Goal: Task Accomplishment & Management: Manage account settings

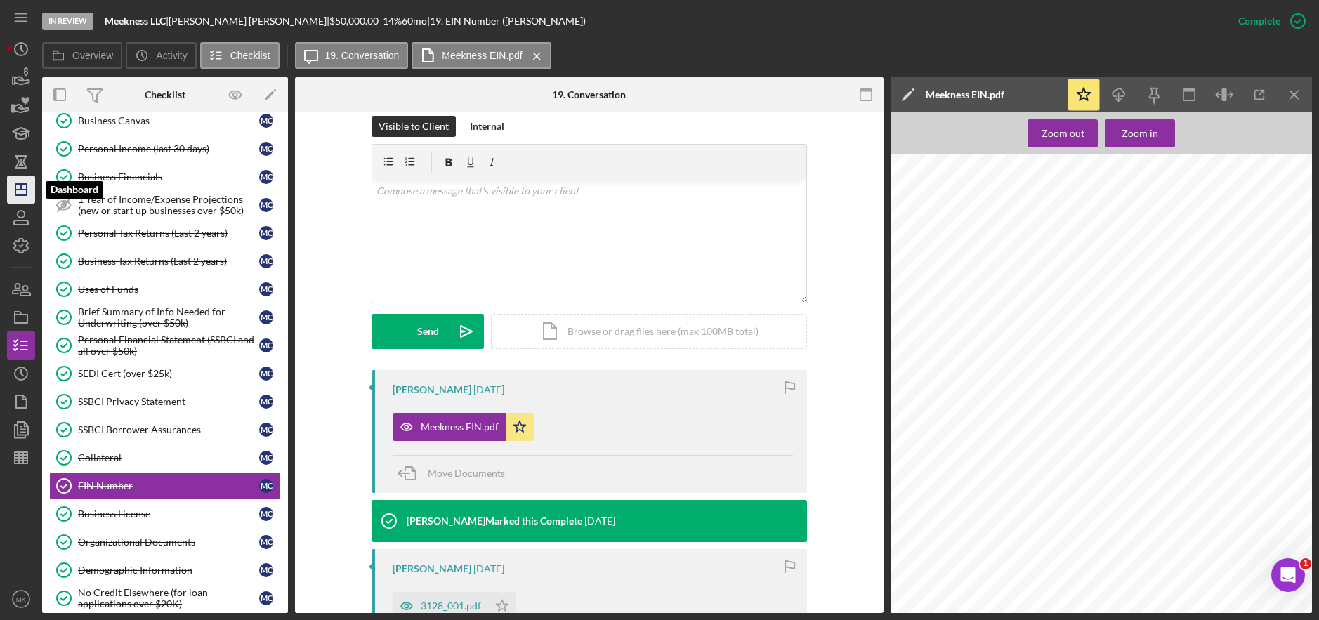
click at [14, 185] on icon "Icon/Dashboard" at bounding box center [21, 189] width 35 height 35
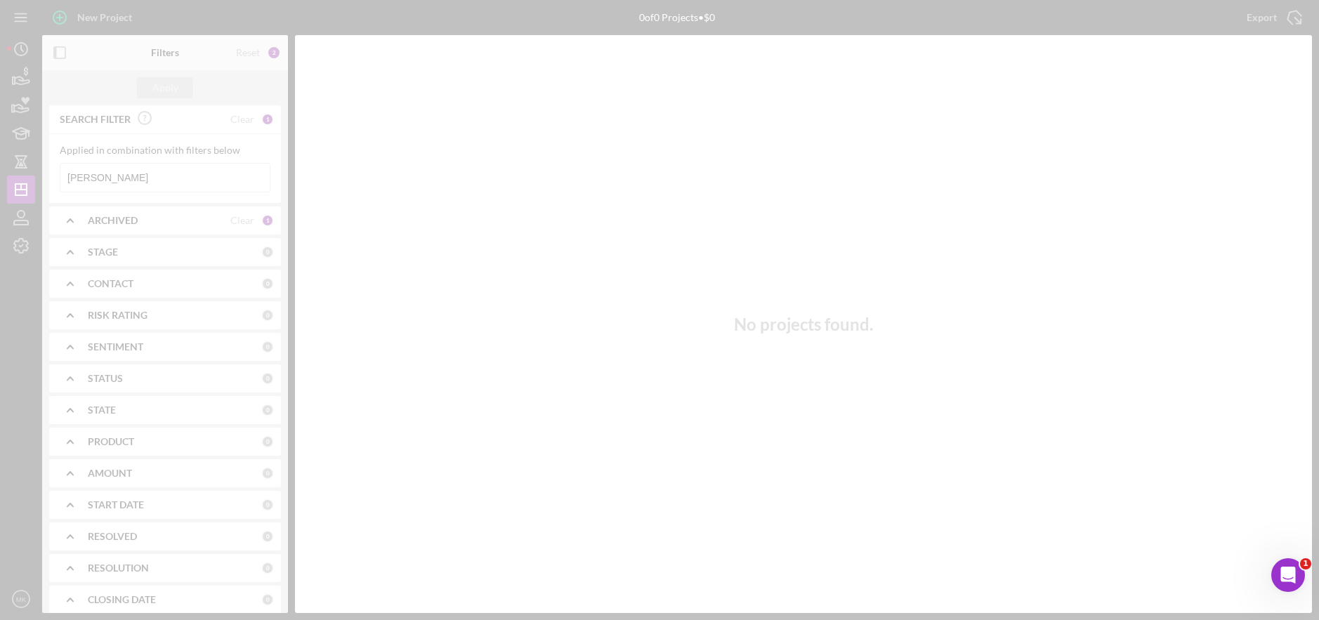
click at [179, 183] on div at bounding box center [659, 310] width 1319 height 620
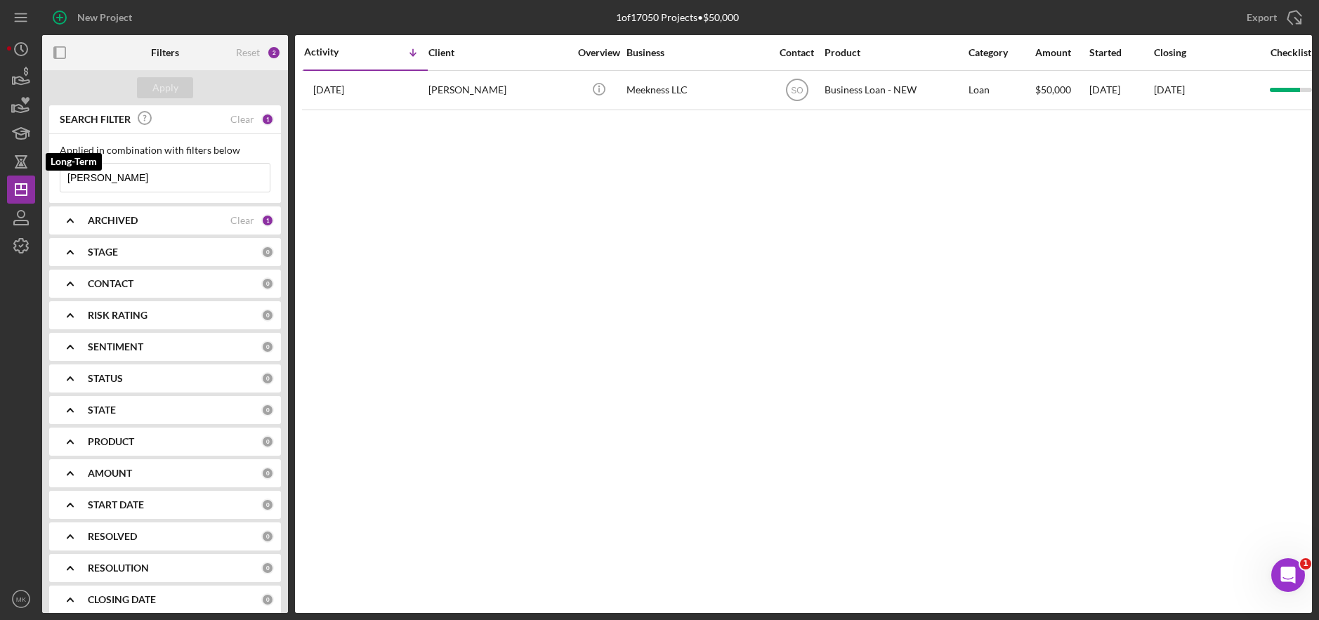
drag, startPoint x: 156, startPoint y: 173, endPoint x: -27, endPoint y: 146, distance: 185.4
click at [0, 146] on html "New Project 1 of 17050 Projects • $50,000 [PERSON_NAME] Export Icon/Export Filt…" at bounding box center [659, 310] width 1319 height 620
paste input "[PERSON_NAME]"
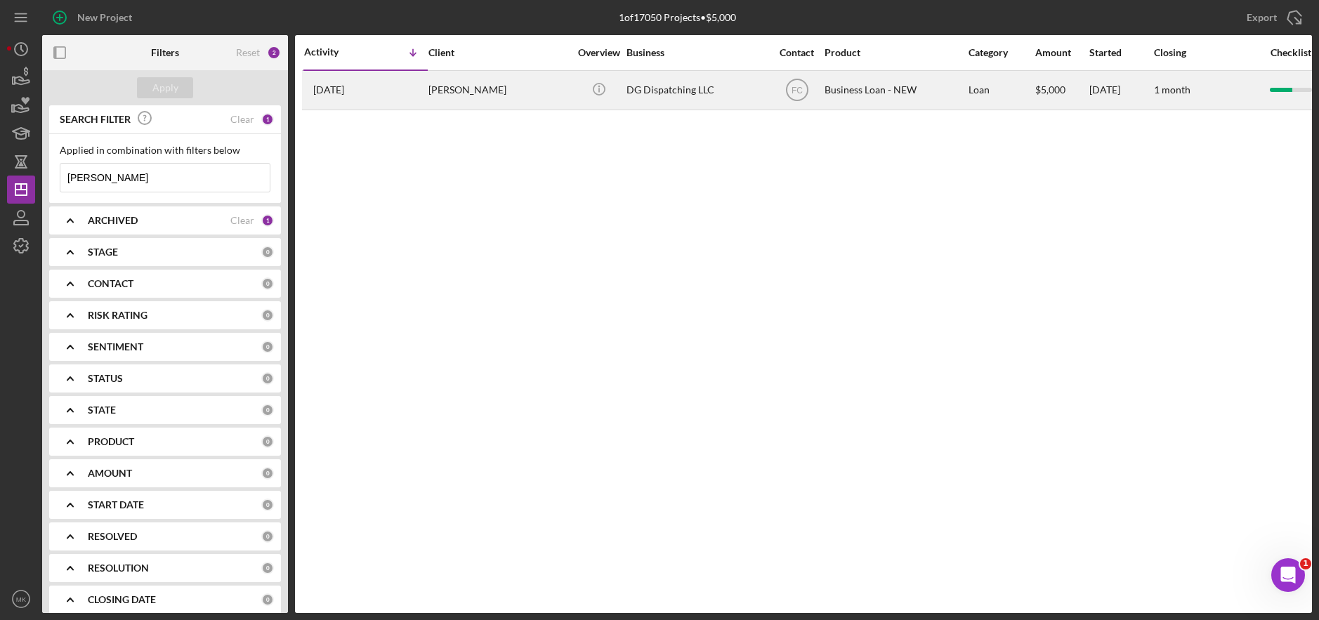
type input "[PERSON_NAME]"
click at [516, 101] on div "[PERSON_NAME]" at bounding box center [498, 90] width 140 height 37
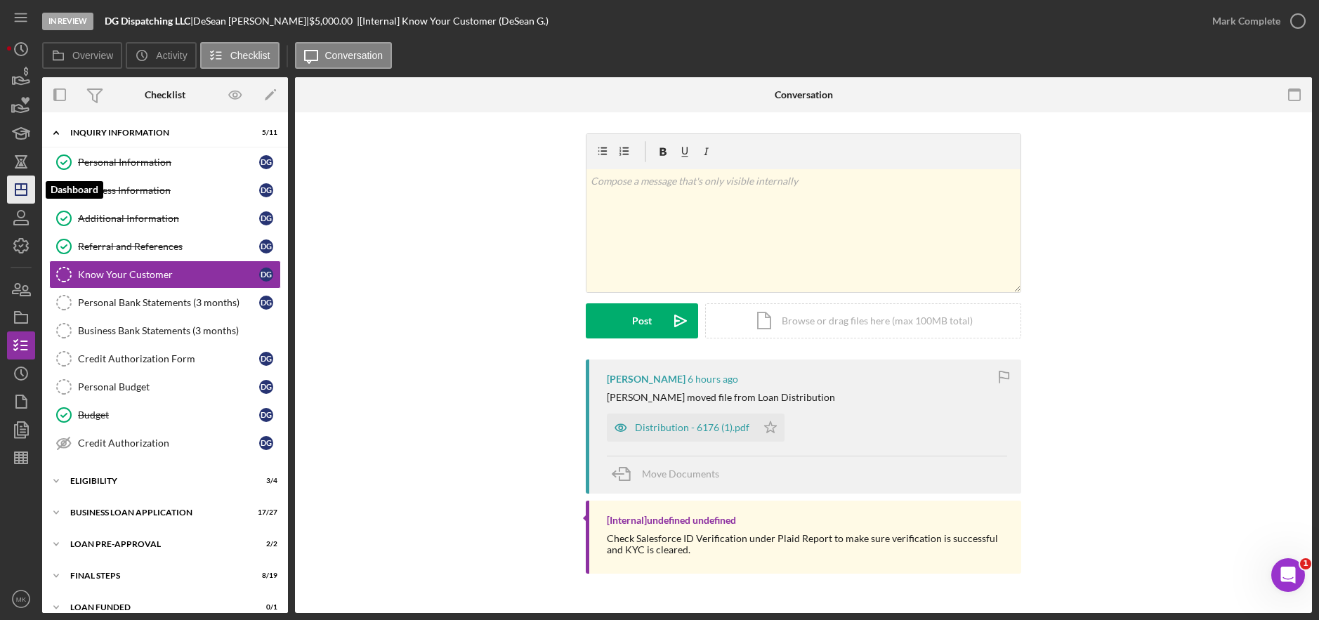
click at [22, 197] on icon "Icon/Dashboard" at bounding box center [21, 189] width 35 height 35
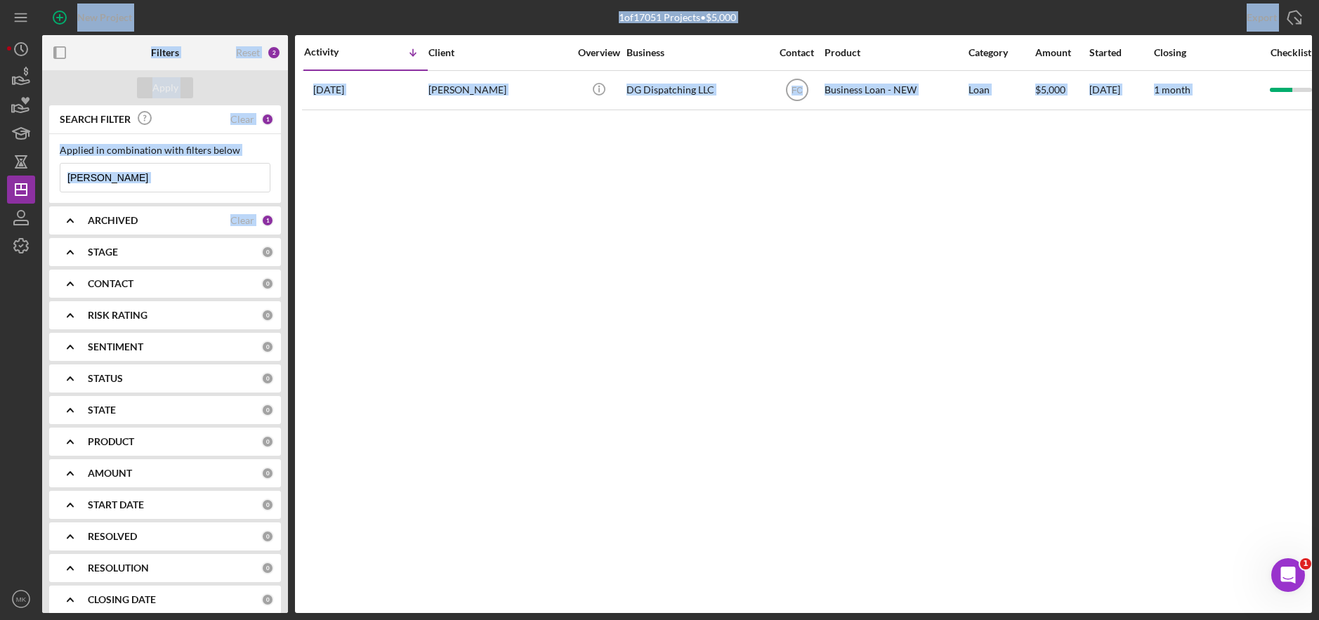
click at [133, 177] on input "[PERSON_NAME]" at bounding box center [164, 178] width 209 height 28
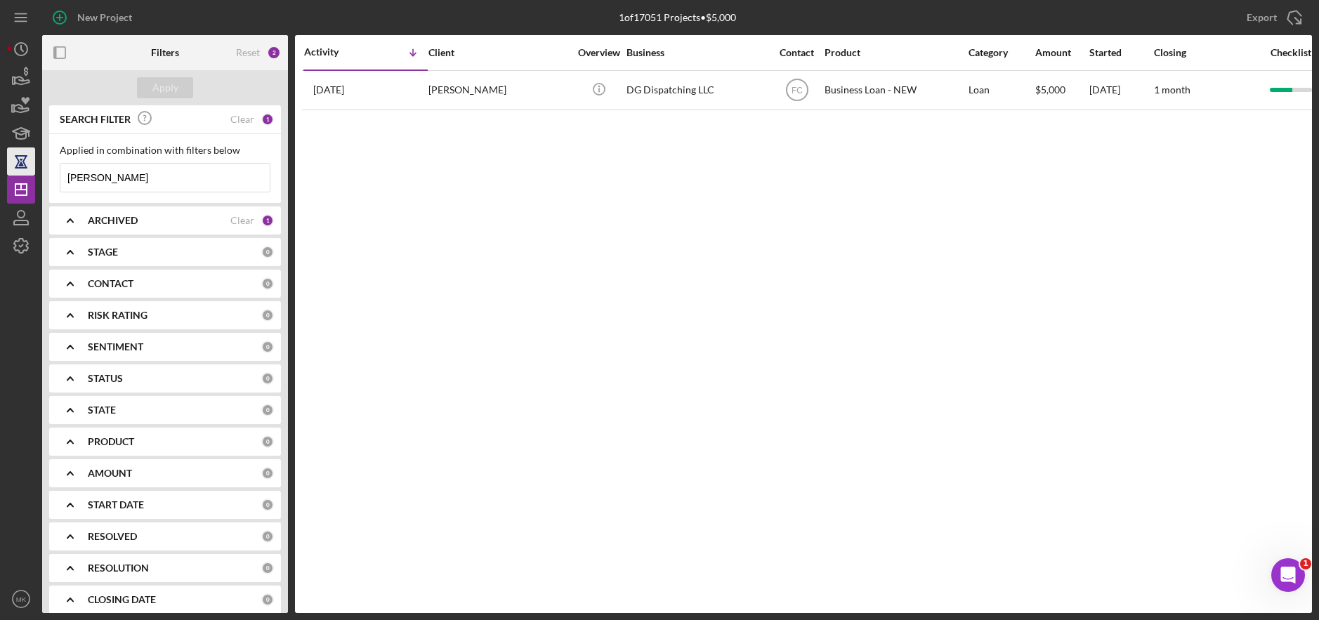
drag, startPoint x: 133, startPoint y: 177, endPoint x: 22, endPoint y: 171, distance: 111.2
click at [22, 171] on div "New Project 1 of 17051 Projects • $5,000 [PERSON_NAME] Export Icon/Export Filte…" at bounding box center [659, 306] width 1305 height 613
type input "Deja"
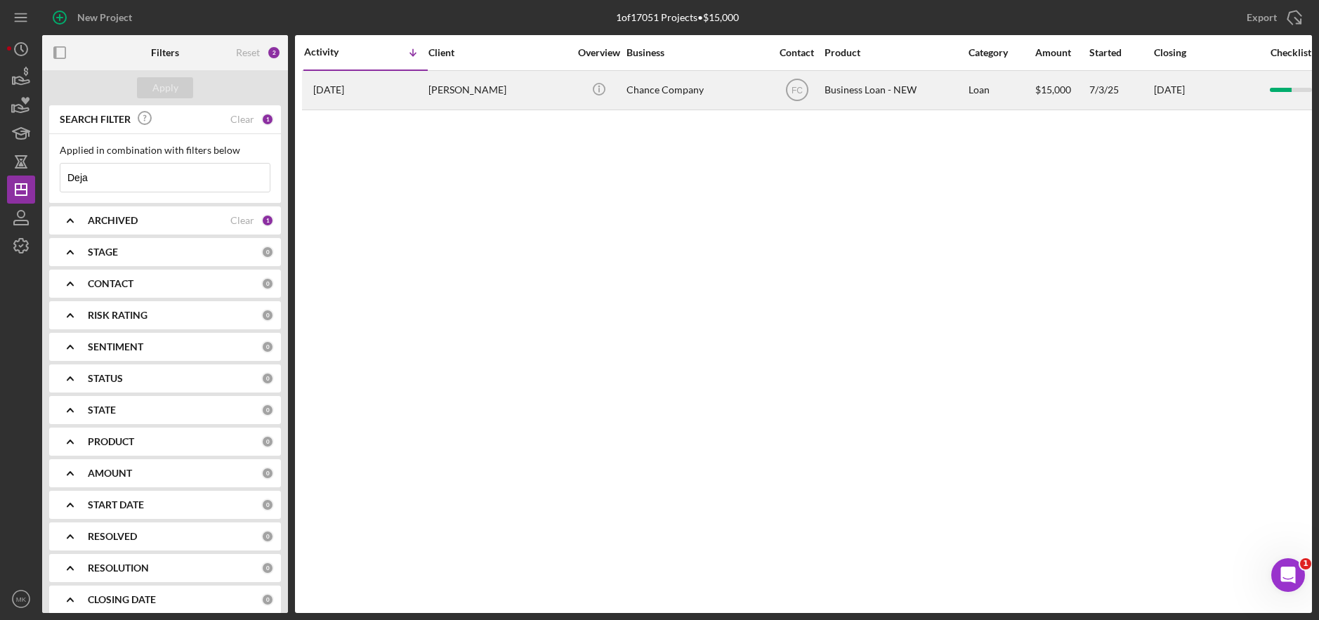
click at [487, 86] on div "[PERSON_NAME]" at bounding box center [498, 90] width 140 height 37
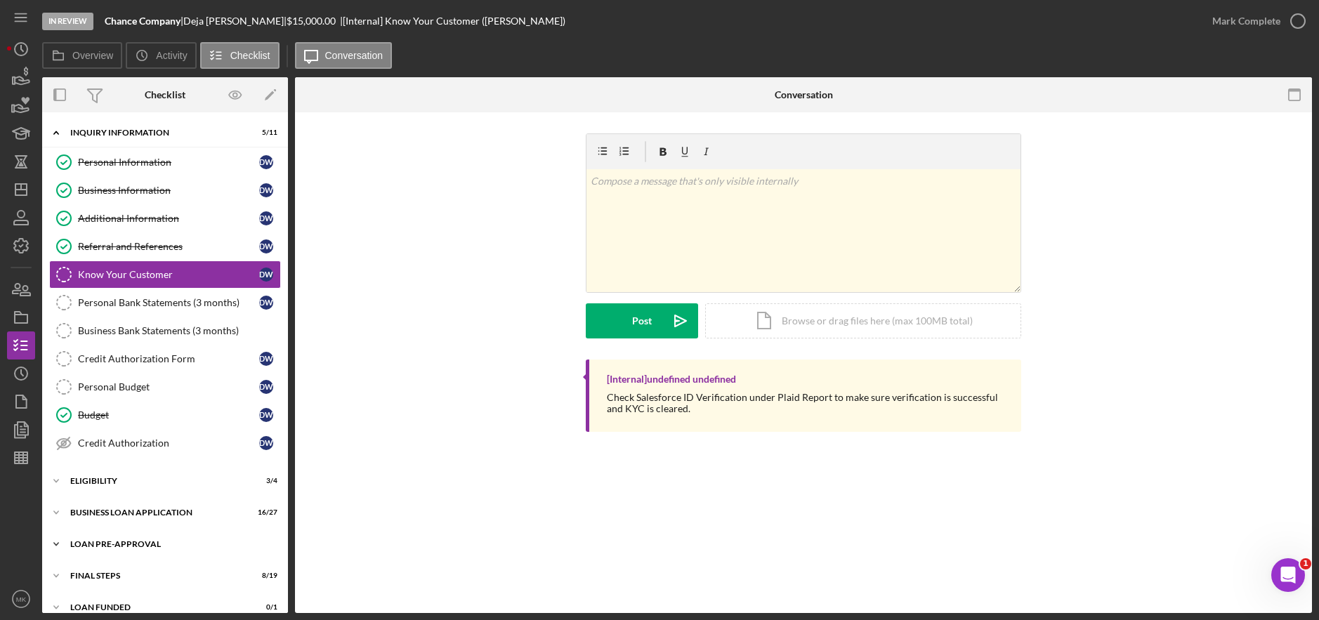
click at [142, 543] on div "LOAN PRE-APPROVAL" at bounding box center [170, 544] width 200 height 8
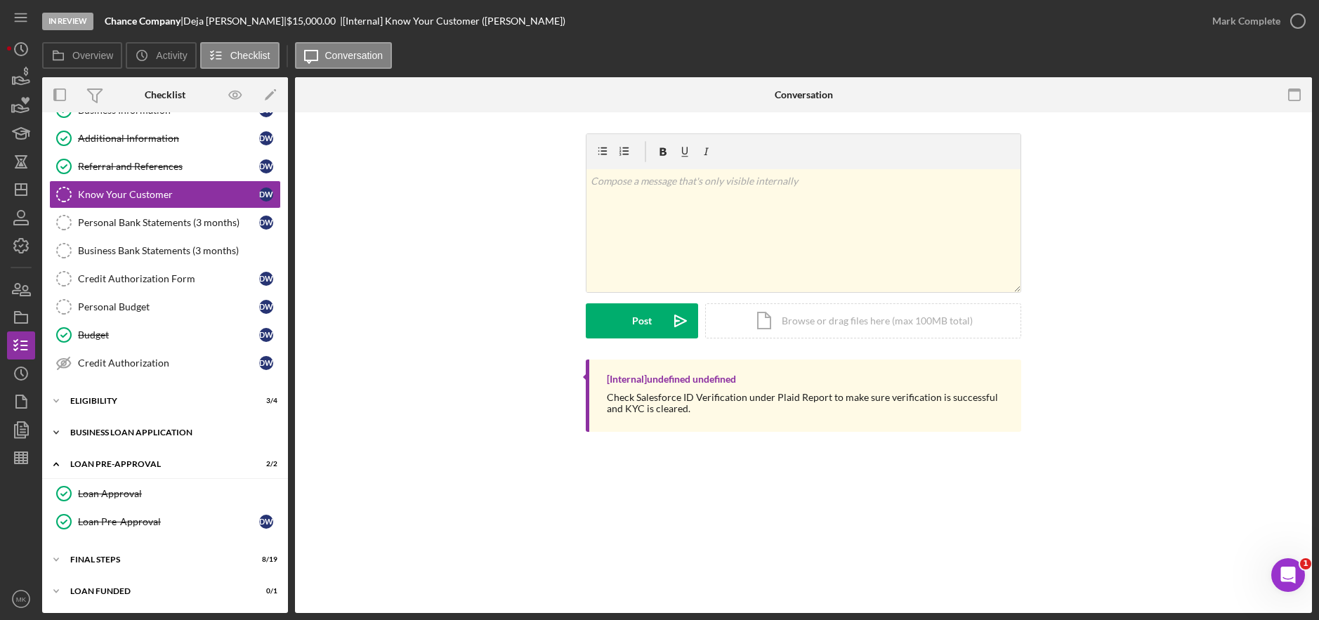
click at [195, 443] on div "Icon/Expander BUSINESS LOAN APPLICATION 16 / 27" at bounding box center [165, 433] width 246 height 28
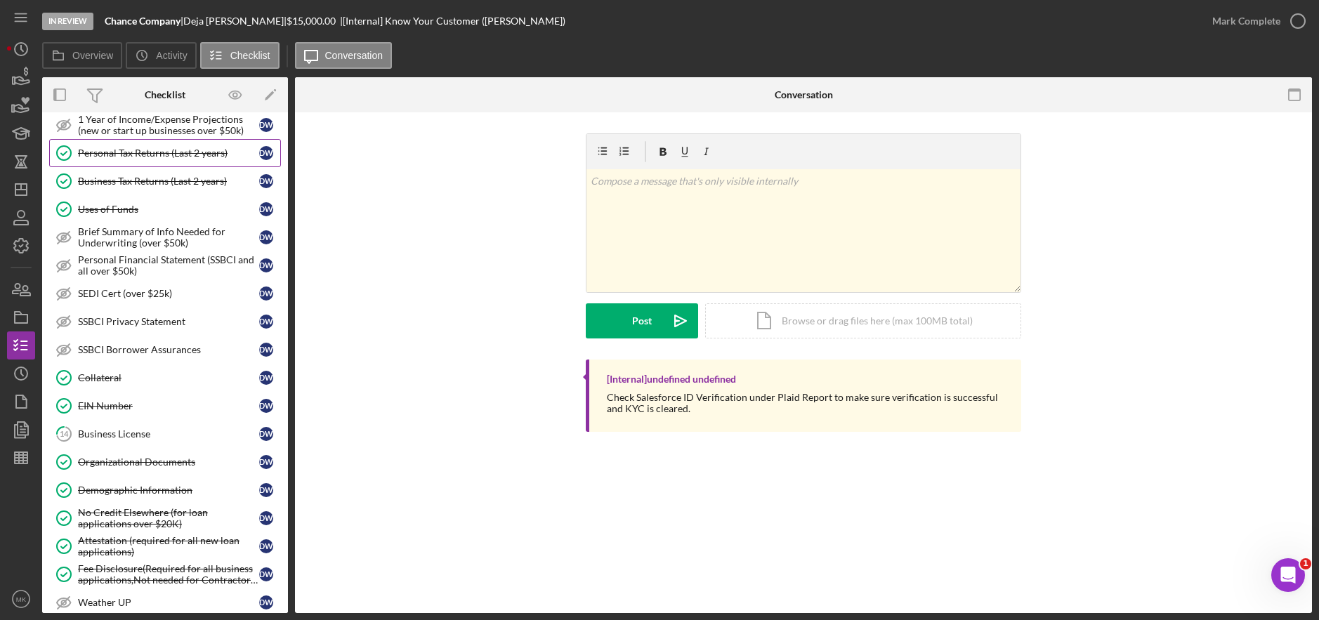
scroll to position [572, 0]
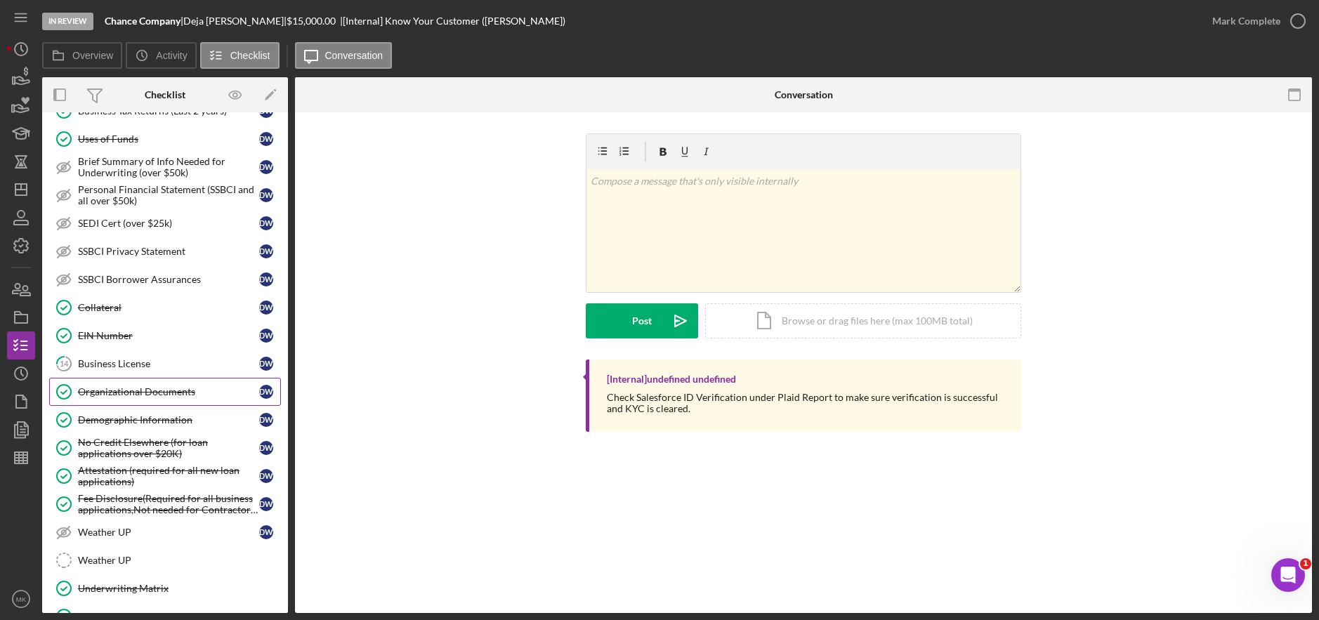
click at [185, 390] on div "Organizational Documents" at bounding box center [168, 391] width 181 height 11
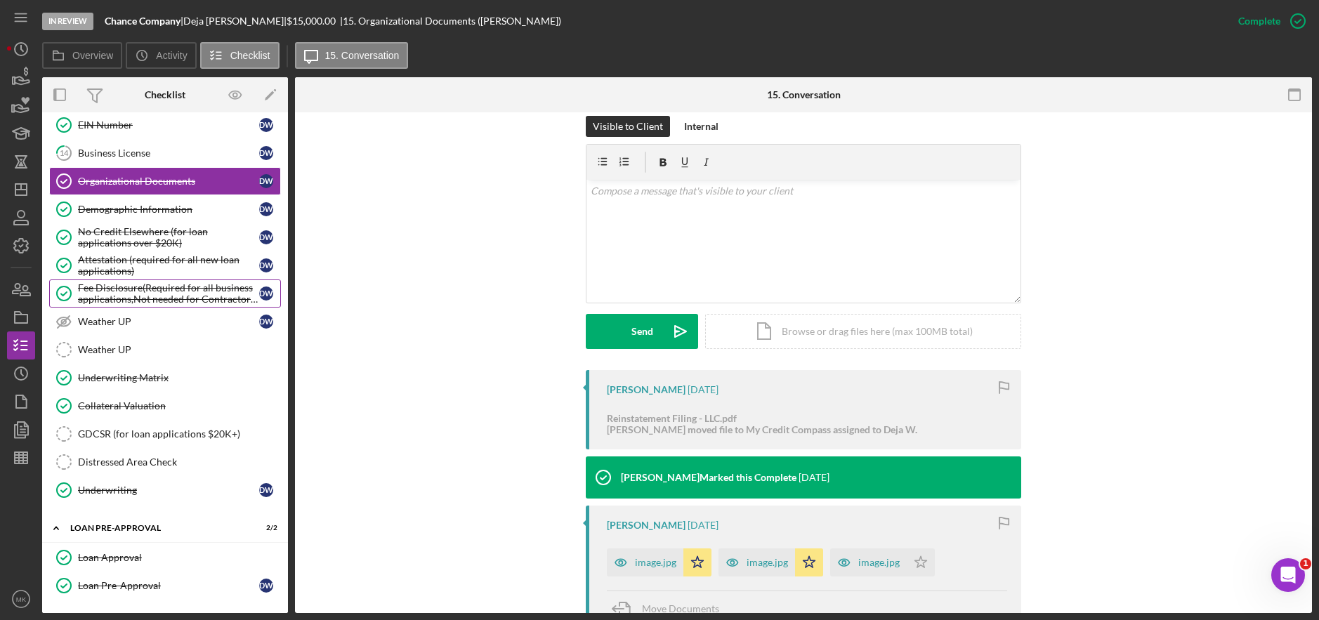
scroll to position [846, 0]
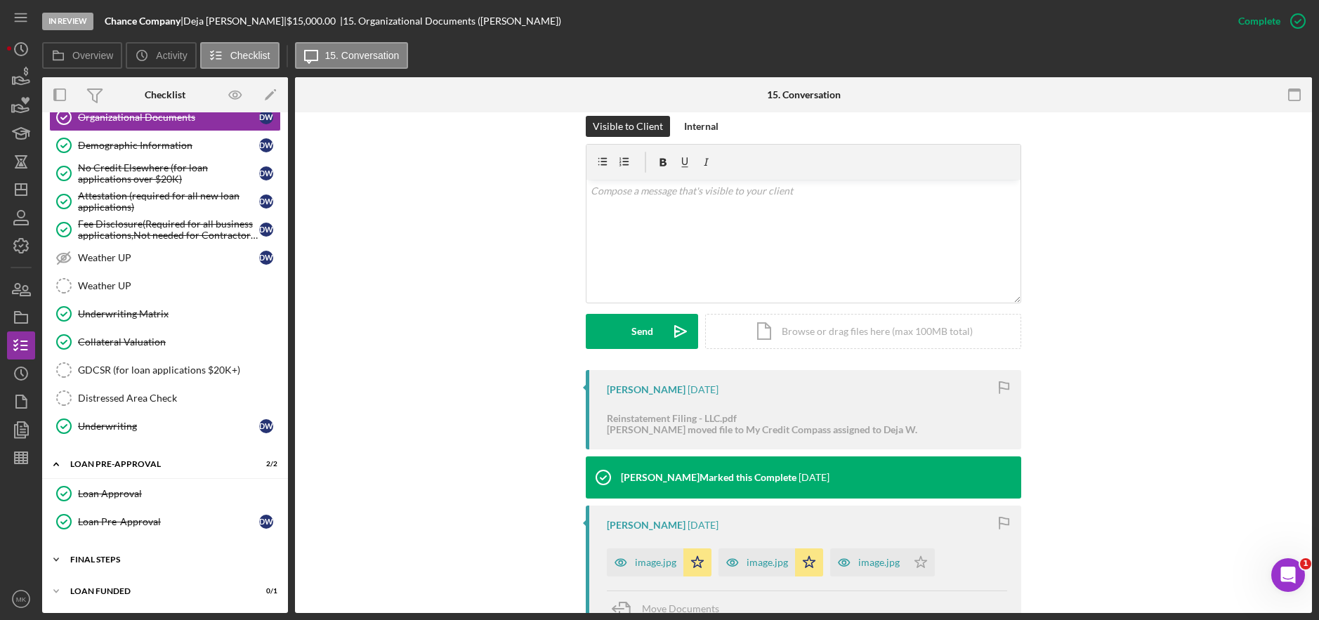
click at [132, 561] on div "FINAL STEPS" at bounding box center [170, 560] width 200 height 8
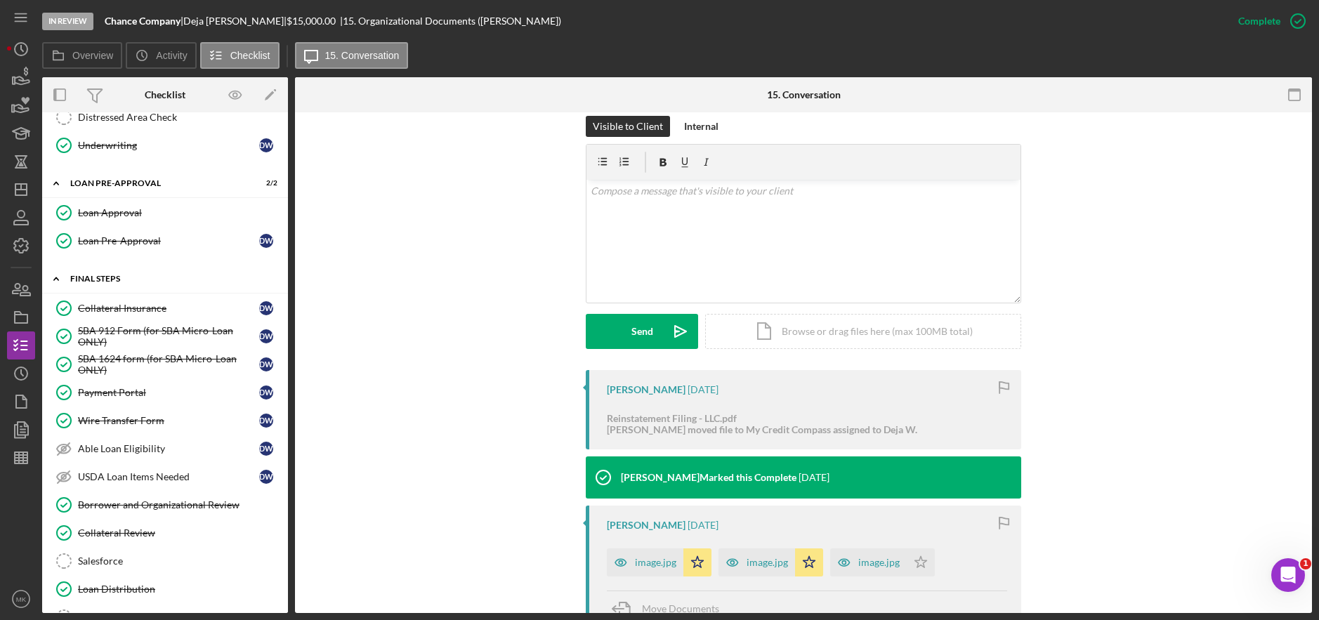
scroll to position [1198, 0]
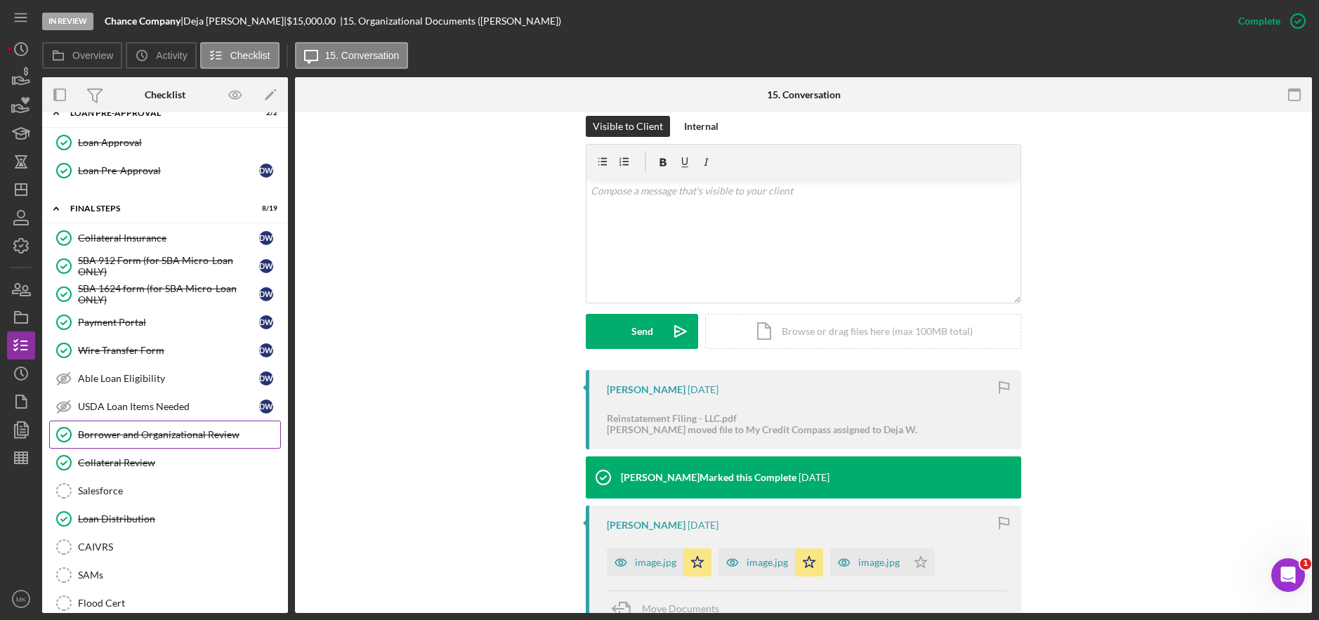
click at [175, 437] on div "Borrower and Organizational Review" at bounding box center [179, 434] width 202 height 11
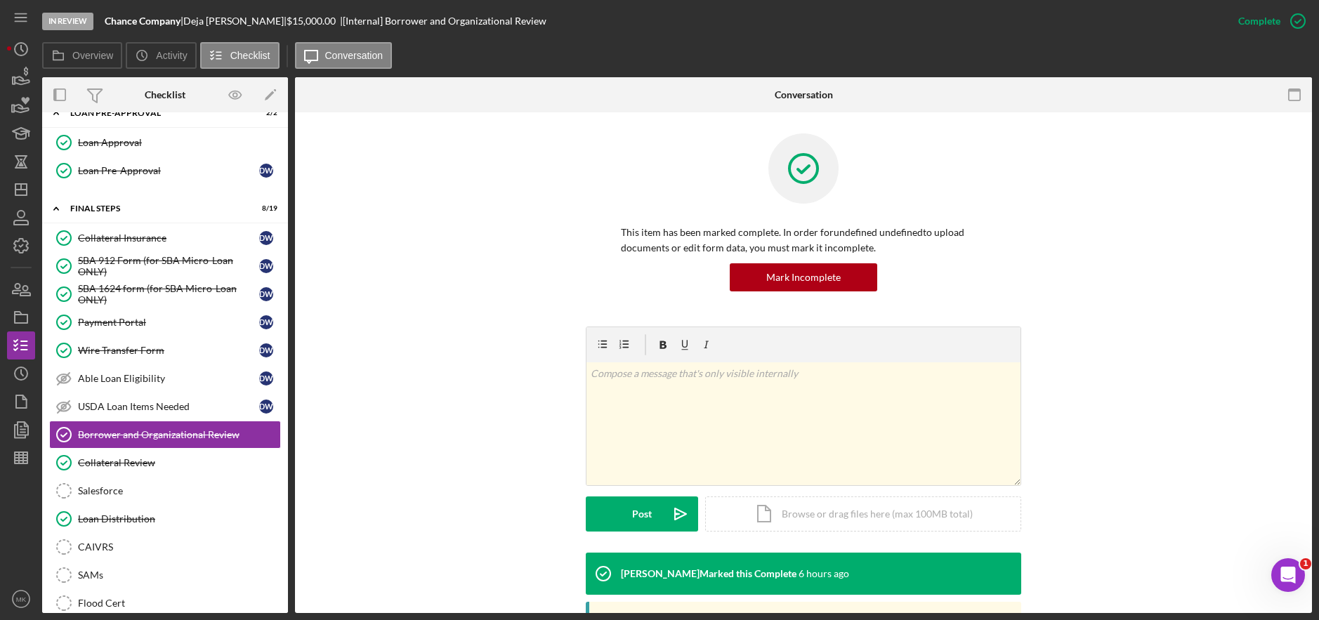
scroll to position [277, 0]
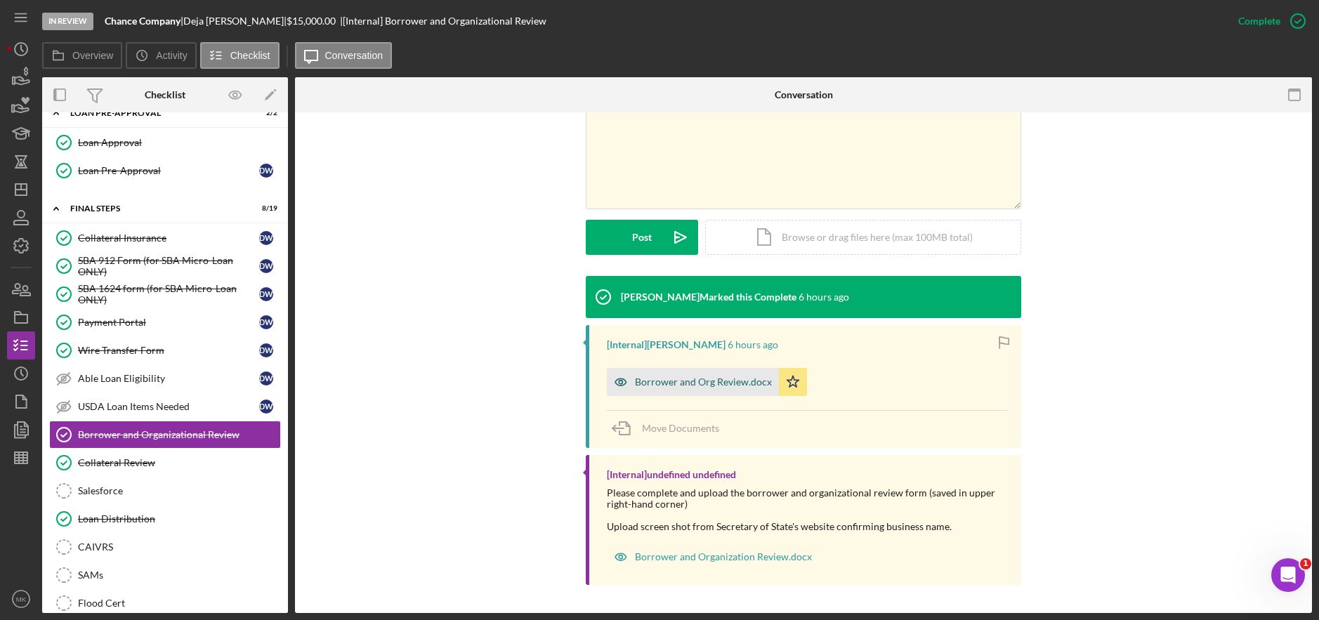
click at [699, 388] on div "Borrower and Org Review.docx" at bounding box center [693, 382] width 172 height 28
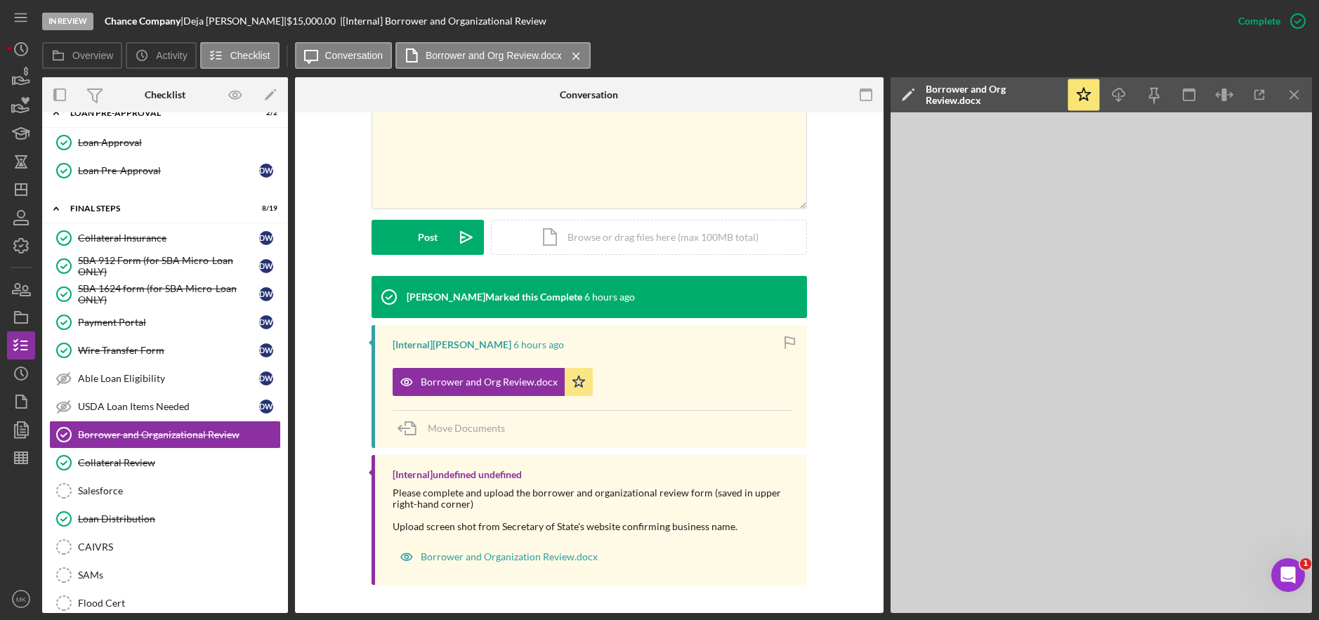
drag, startPoint x: 155, startPoint y: 459, endPoint x: 714, endPoint y: 447, distance: 559.9
click at [155, 459] on div "Collateral Review" at bounding box center [179, 462] width 202 height 11
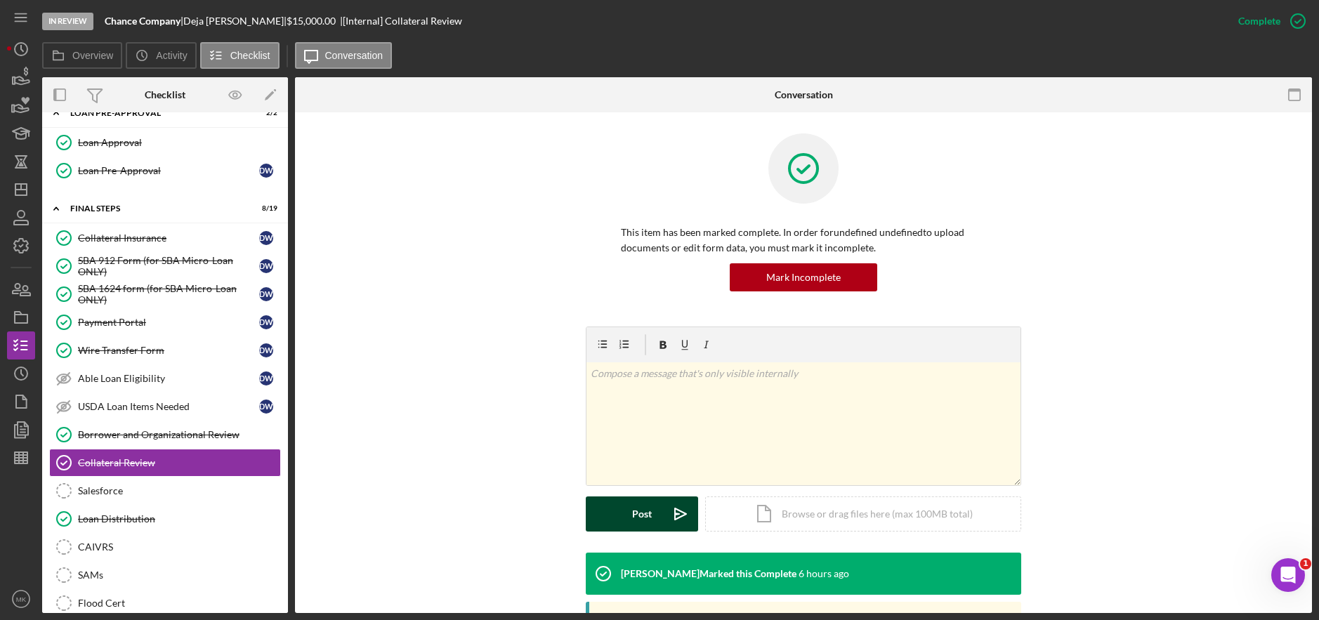
scroll to position [70, 0]
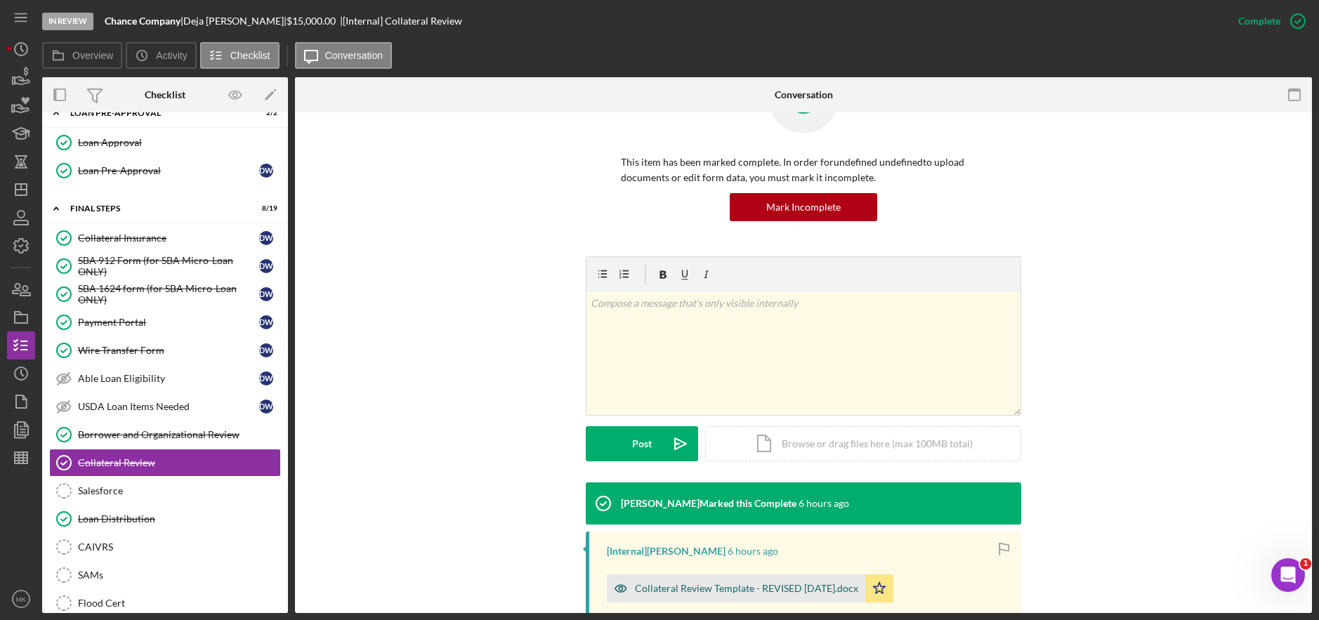
click at [714, 587] on div "Collateral Review Template - REVISED [DATE].docx" at bounding box center [746, 588] width 223 height 11
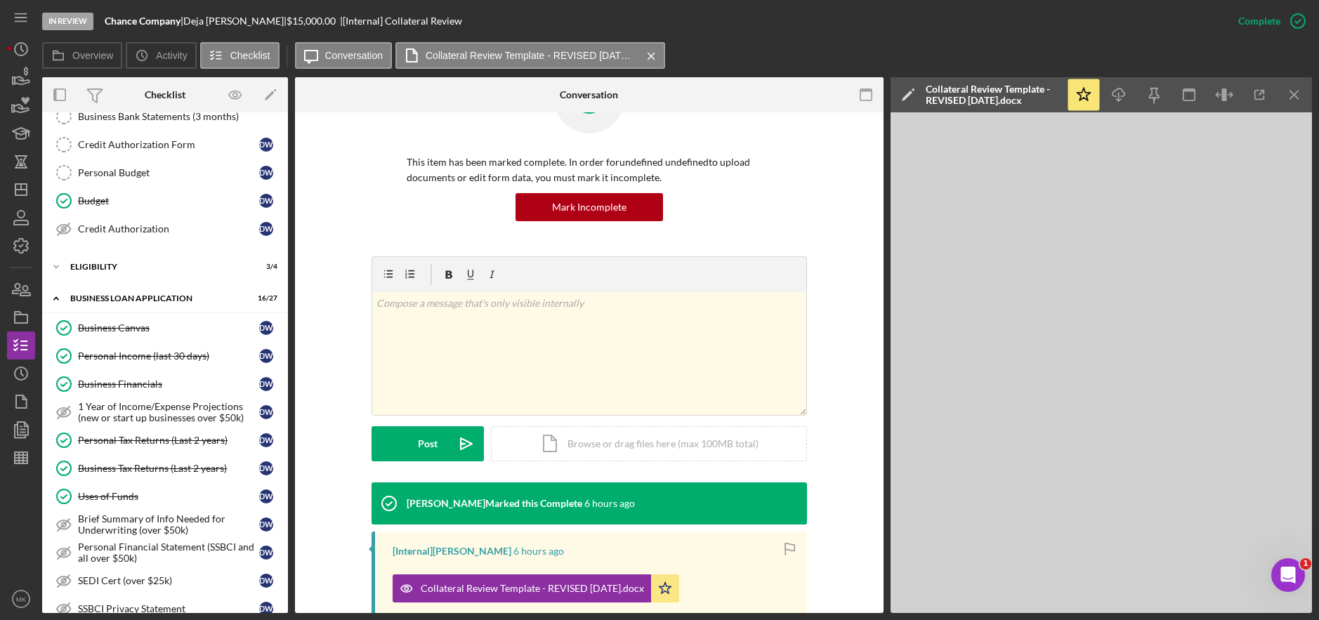
scroll to position [0, 0]
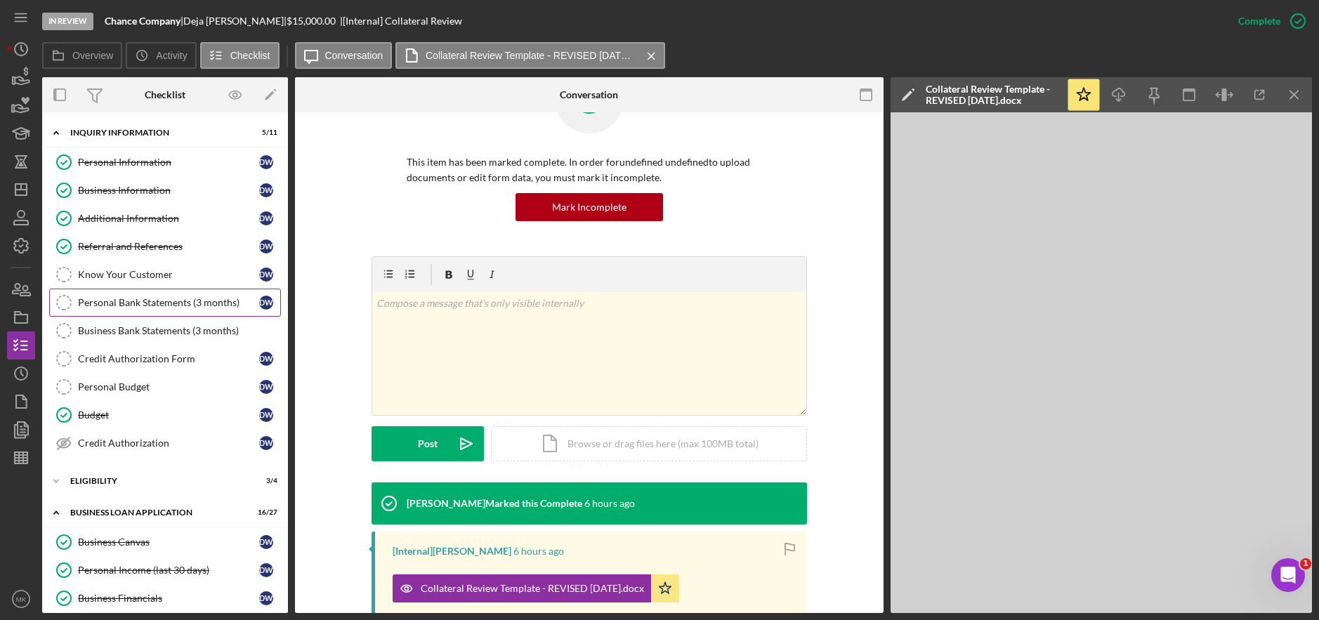
click at [159, 307] on div "Personal Bank Statements (3 months)" at bounding box center [168, 302] width 181 height 11
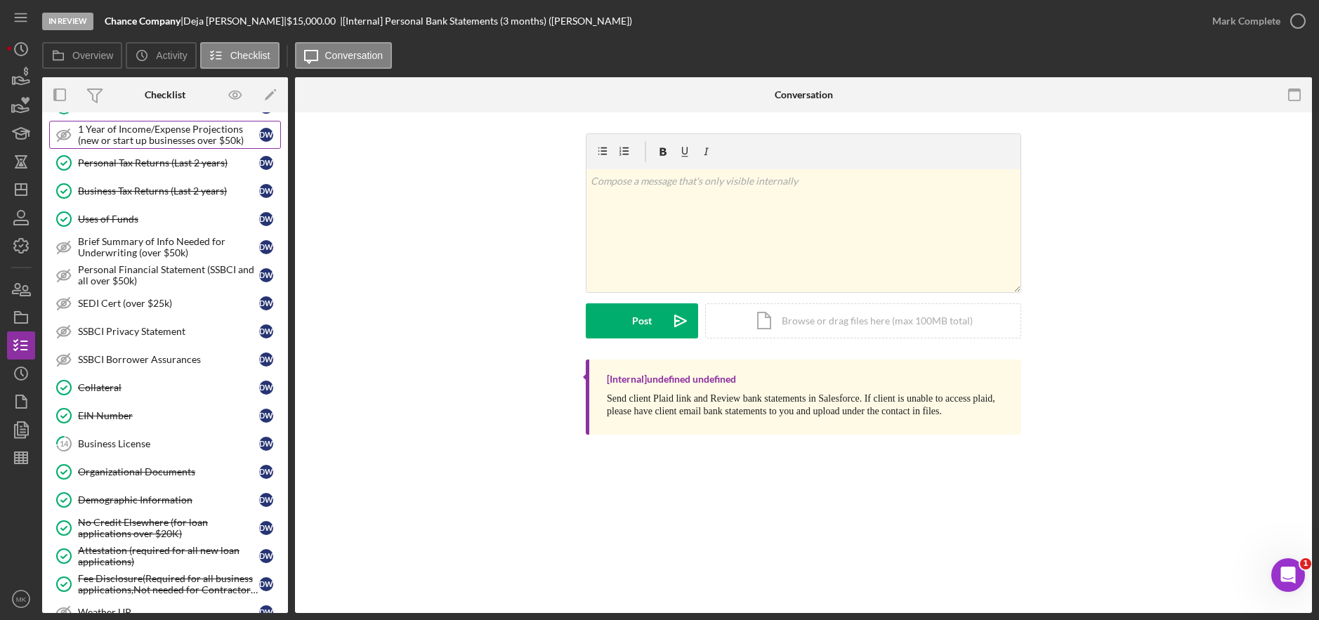
scroll to position [140, 0]
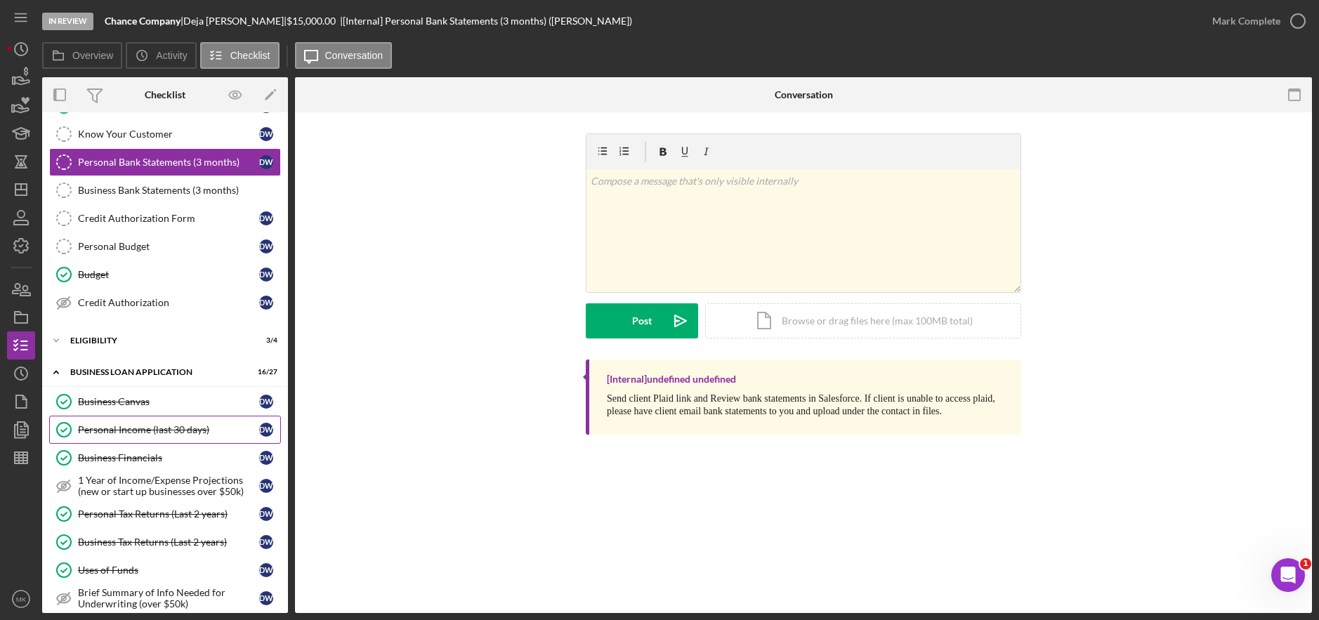
click at [138, 437] on link "Personal Income (last 30 days) Personal Income (last 30 days) D W" at bounding box center [165, 430] width 232 height 28
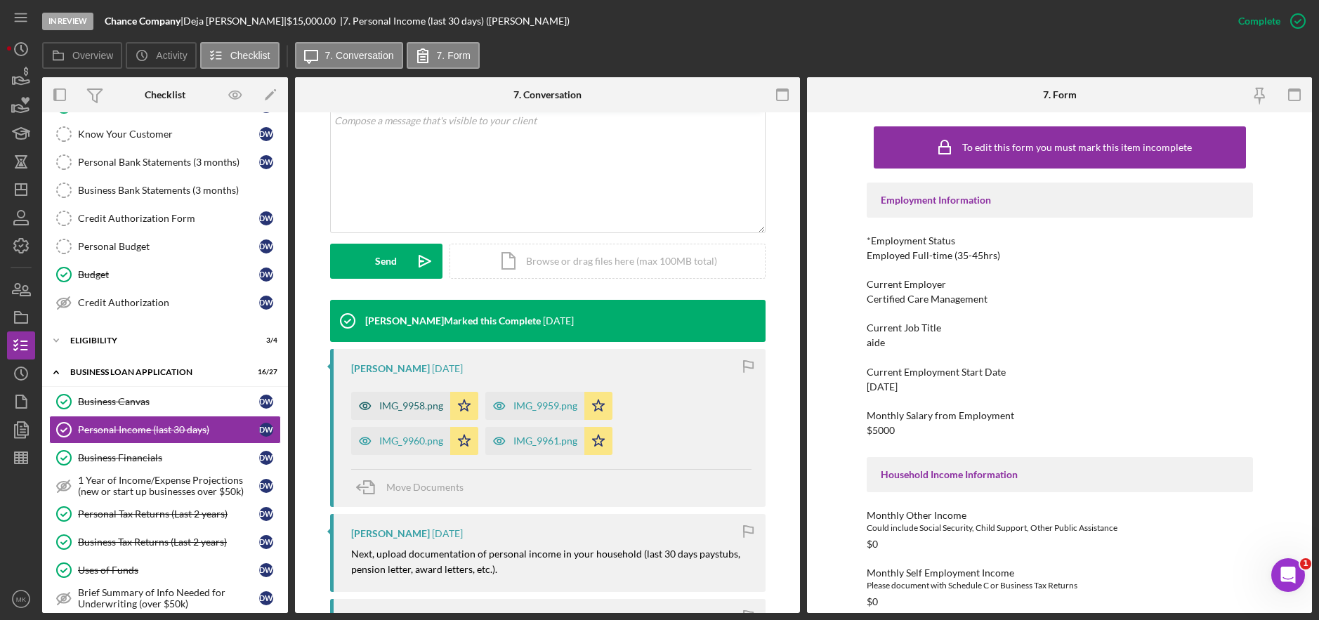
click at [402, 414] on div "IMG_9958.png" at bounding box center [400, 406] width 99 height 28
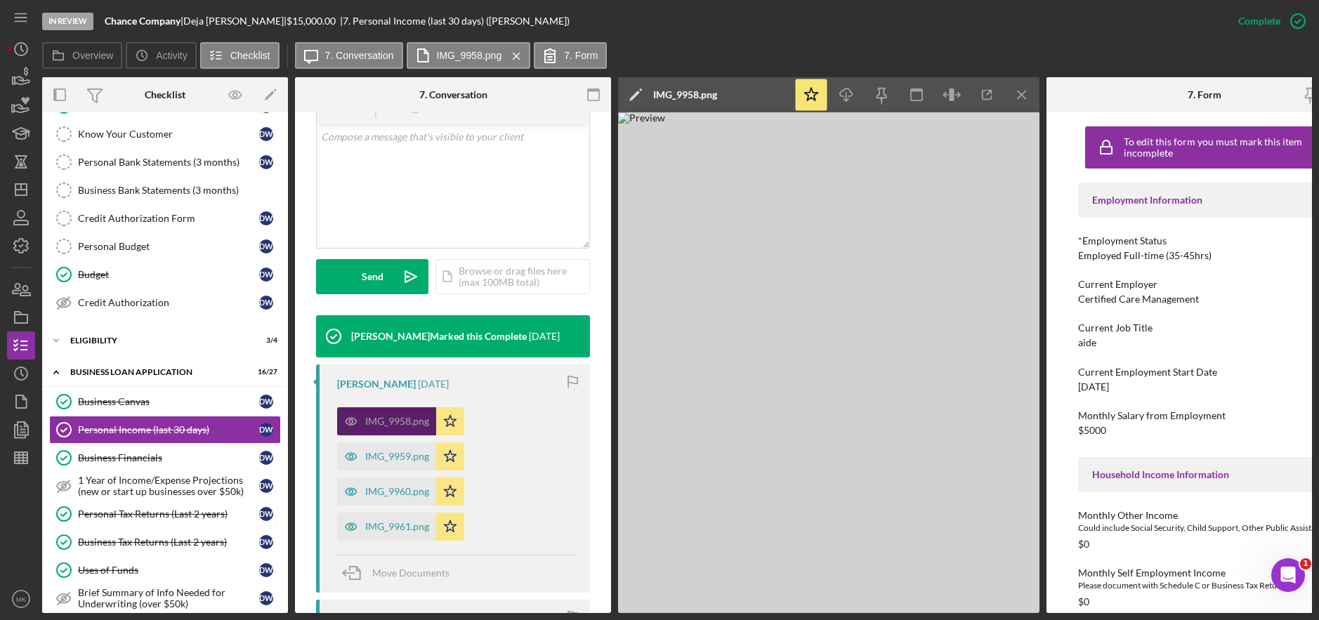
scroll to position [297, 0]
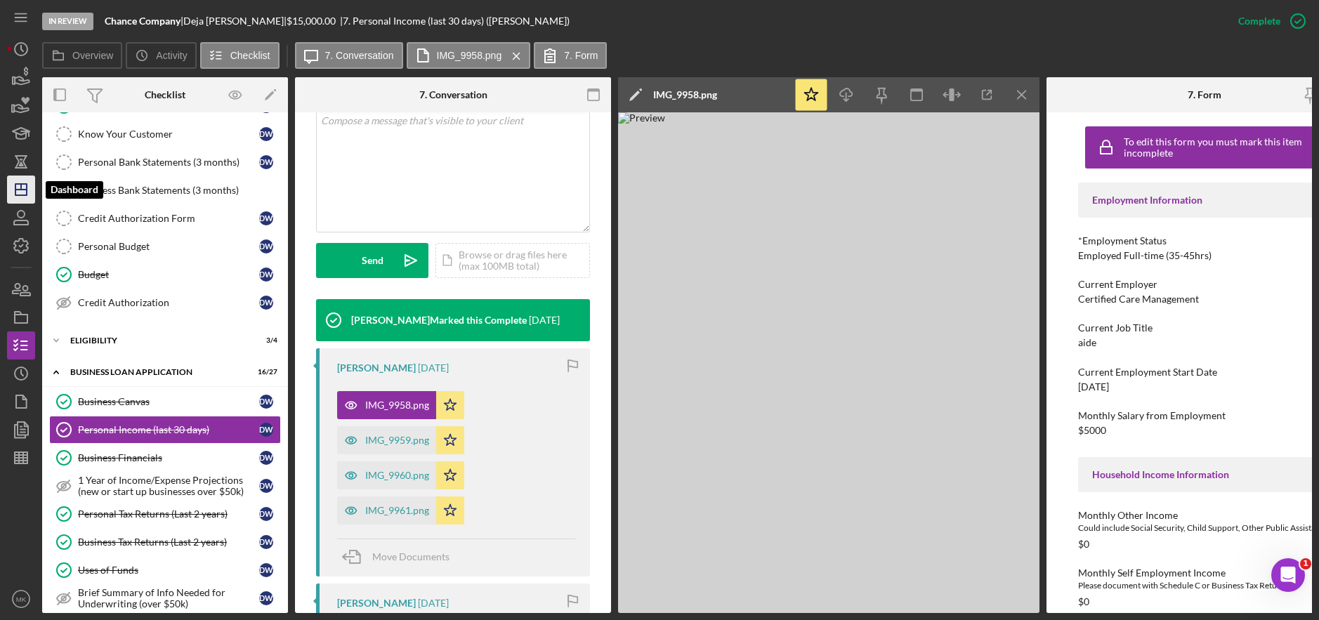
click at [21, 194] on icon "Icon/Dashboard" at bounding box center [21, 189] width 35 height 35
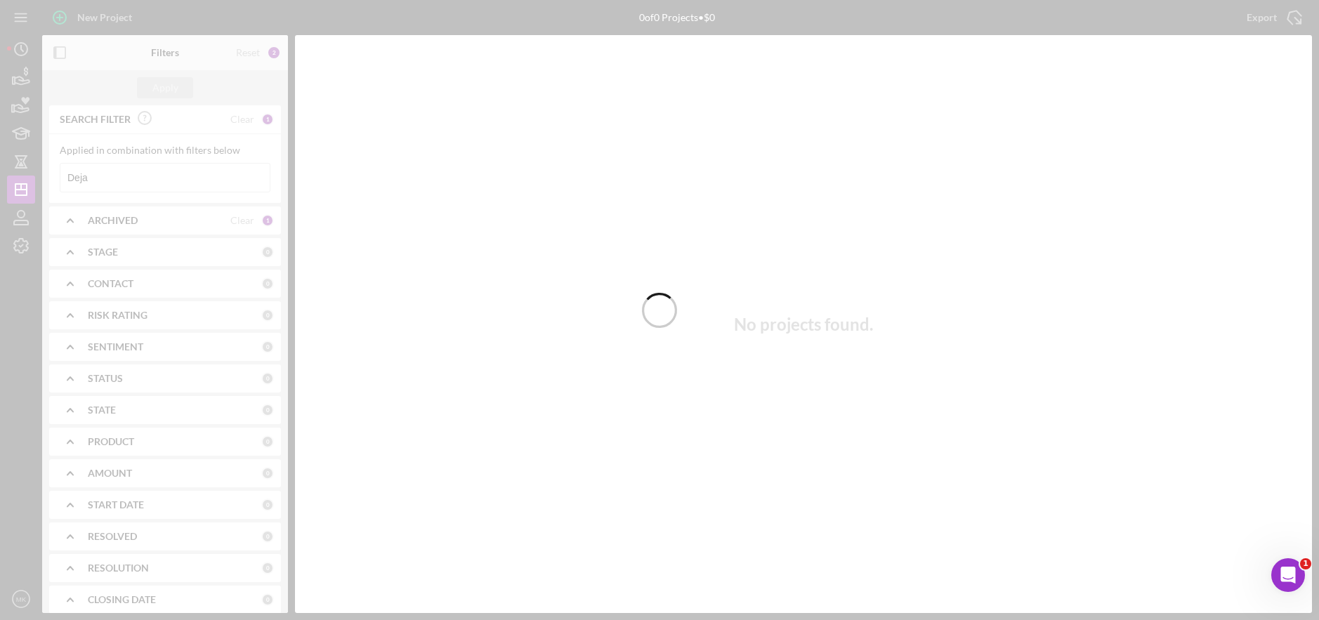
click at [114, 180] on div at bounding box center [659, 310] width 1319 height 620
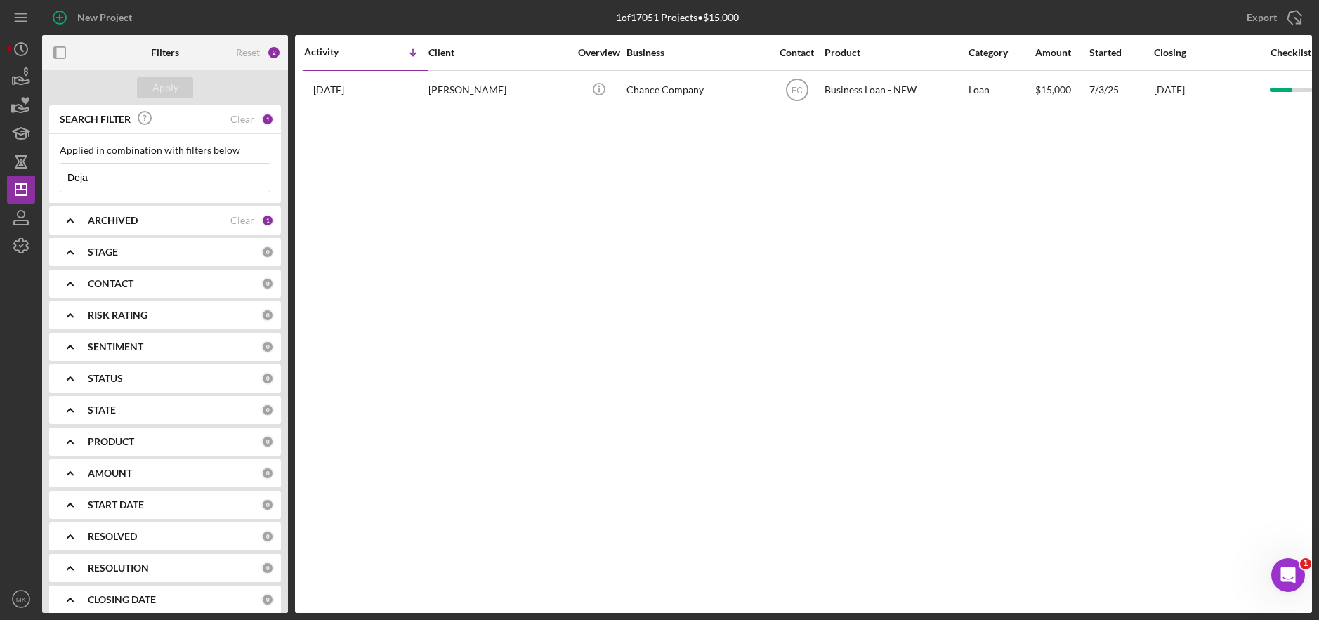
drag, startPoint x: 114, startPoint y: 180, endPoint x: 55, endPoint y: 173, distance: 60.0
click at [55, 173] on div "Applied in combination with filters below Deja Icon/Menu Close" at bounding box center [165, 168] width 232 height 69
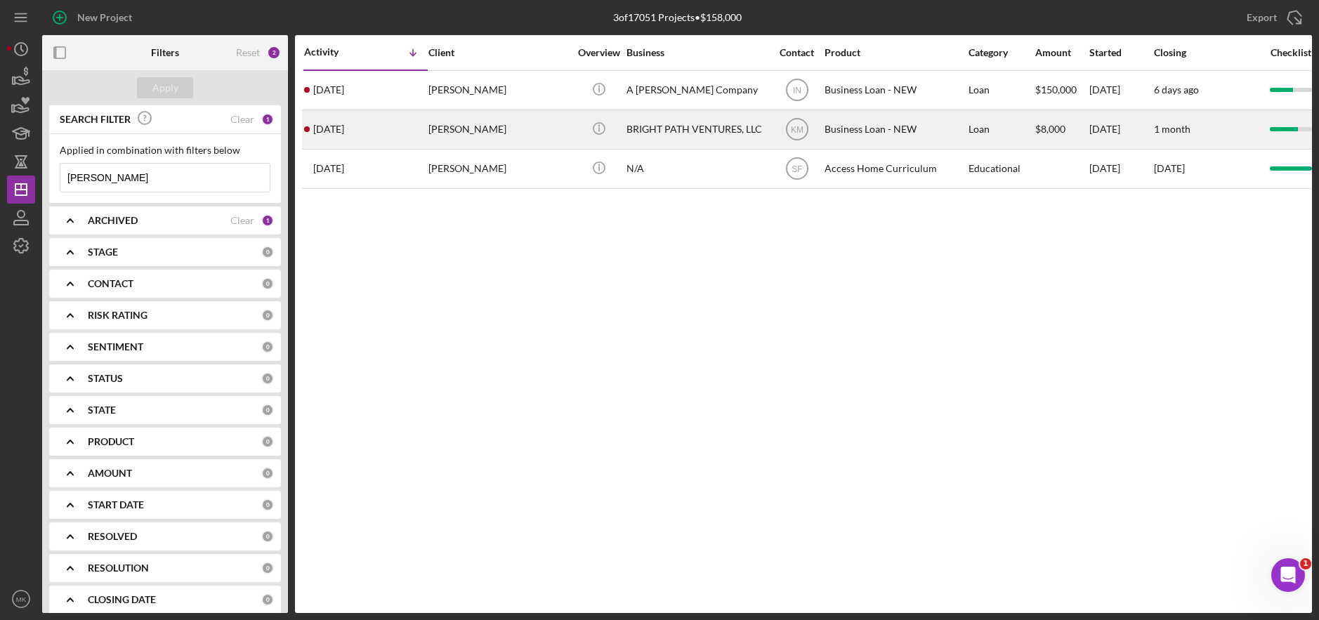
type input "[PERSON_NAME]"
click at [490, 131] on div "[PERSON_NAME]" at bounding box center [498, 129] width 140 height 37
